Goal: Task Accomplishment & Management: Complete application form

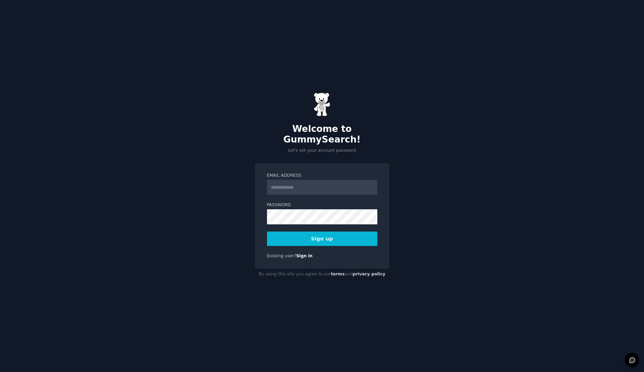
click at [290, 181] on input "Email Address" at bounding box center [322, 187] width 110 height 15
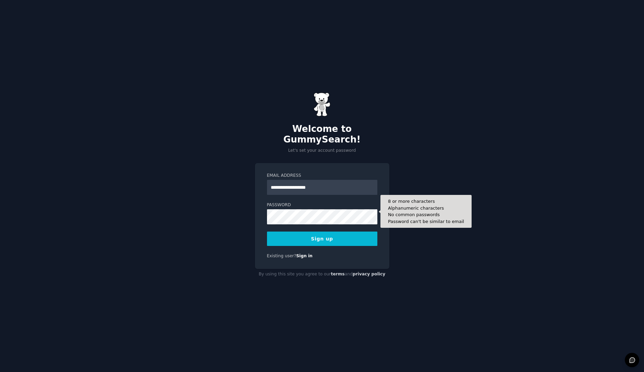
type input "**********"
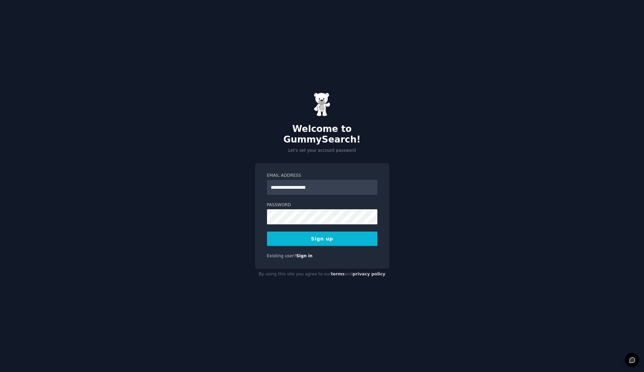
click at [354, 232] on button "Sign up" at bounding box center [322, 239] width 110 height 14
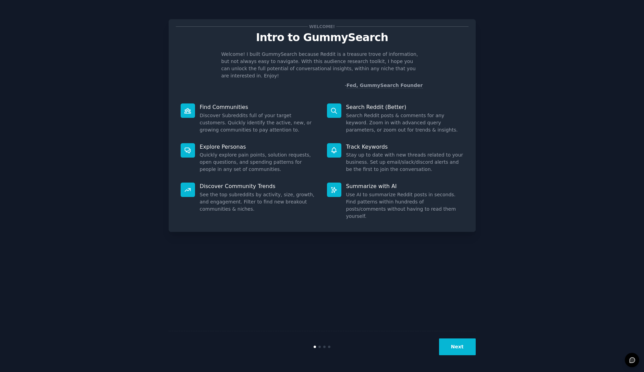
click at [463, 351] on button "Next" at bounding box center [457, 347] width 37 height 17
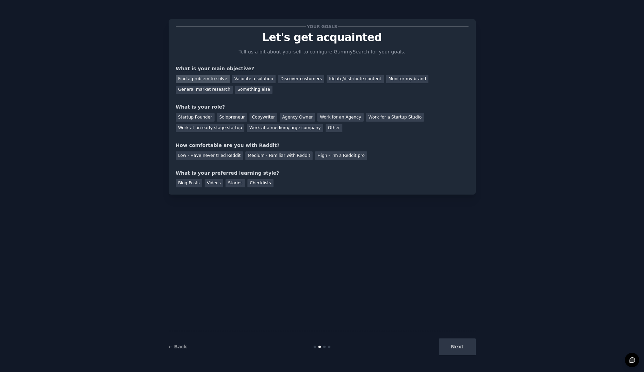
click at [213, 82] on div "Find a problem to solve" at bounding box center [203, 79] width 54 height 9
click at [286, 79] on div "Discover customers" at bounding box center [301, 79] width 46 height 9
click at [191, 78] on div "Find a problem to solve" at bounding box center [203, 79] width 54 height 9
click at [201, 117] on div "Startup Founder" at bounding box center [195, 117] width 39 height 9
click at [246, 156] on div "Medium - Familiar with Reddit" at bounding box center [279, 156] width 67 height 9
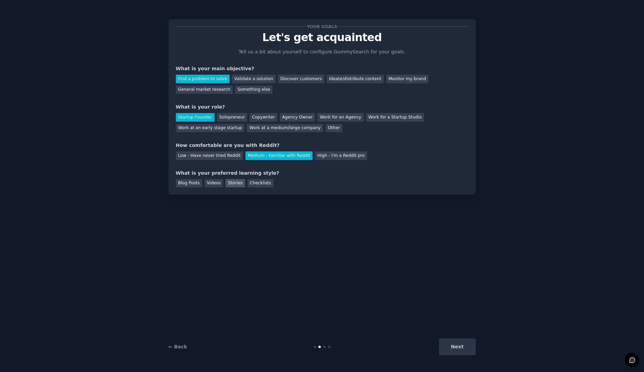
click at [228, 182] on div "Stories" at bounding box center [235, 183] width 19 height 9
click at [449, 351] on button "Next" at bounding box center [457, 347] width 37 height 17
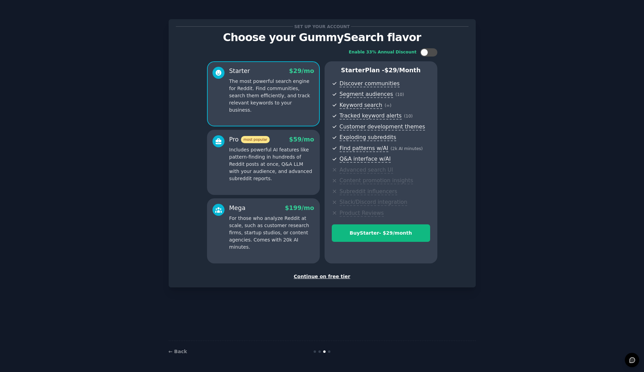
click at [320, 277] on div "Continue on free tier" at bounding box center [322, 276] width 293 height 7
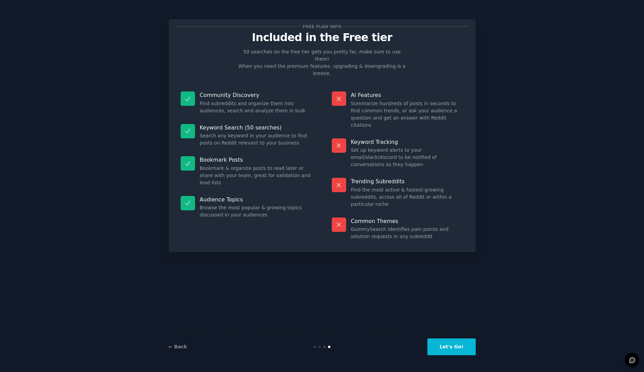
click at [457, 347] on button "Let's Go!" at bounding box center [452, 347] width 48 height 17
